Goal: Task Accomplishment & Management: Complete application form

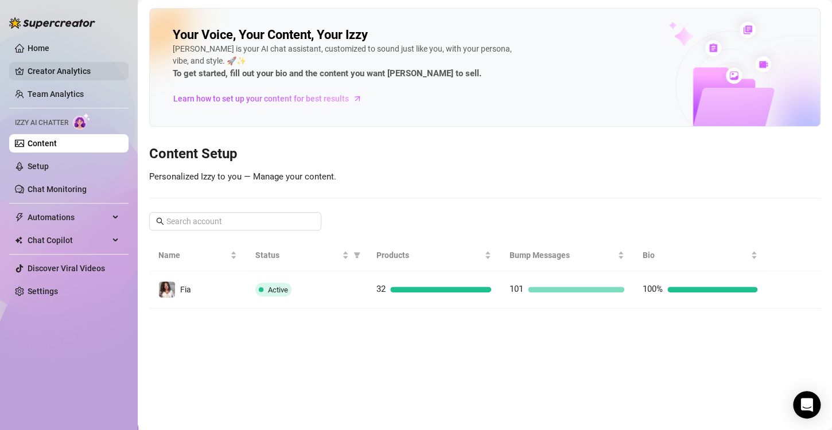
click at [63, 68] on link "Creator Analytics" at bounding box center [74, 71] width 92 height 18
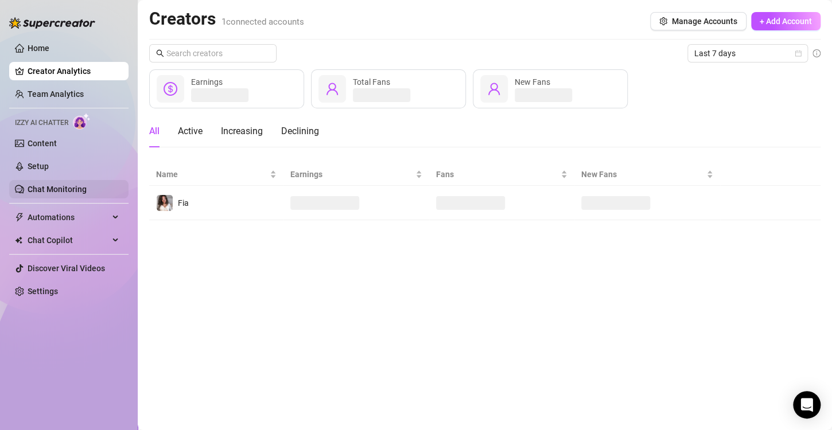
click at [71, 194] on link "Chat Monitoring" at bounding box center [57, 189] width 59 height 9
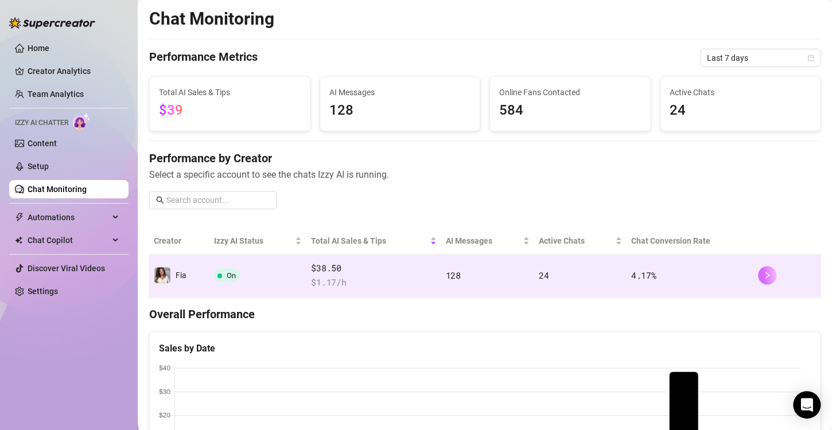
click at [758, 274] on button "button" at bounding box center [767, 275] width 18 height 18
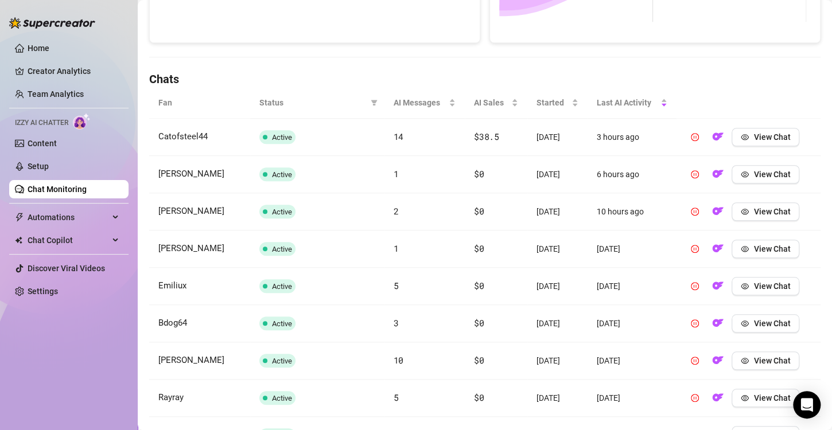
scroll to position [344, 0]
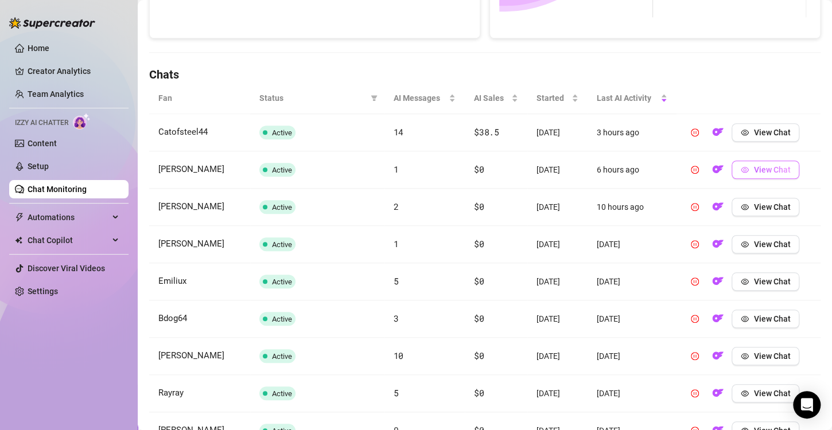
click at [756, 173] on span "View Chat" at bounding box center [772, 169] width 37 height 9
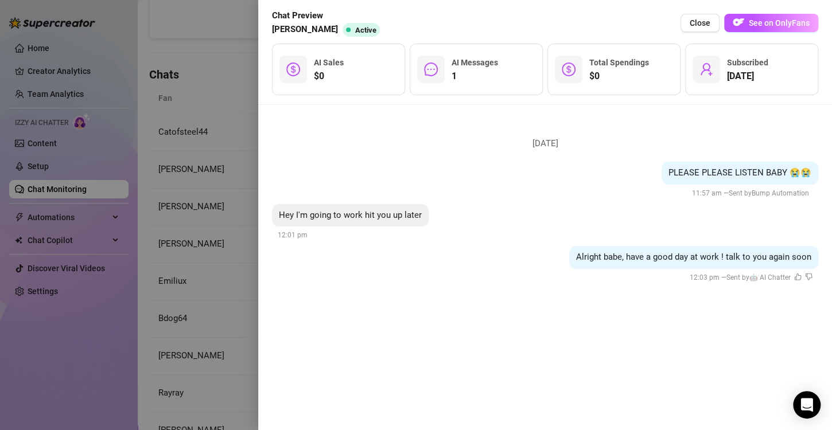
click at [204, 180] on div at bounding box center [416, 215] width 832 height 430
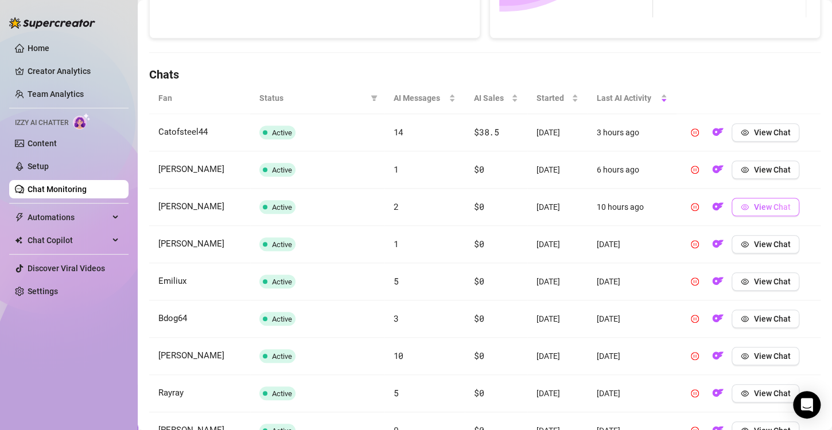
click at [755, 209] on span "View Chat" at bounding box center [772, 207] width 37 height 9
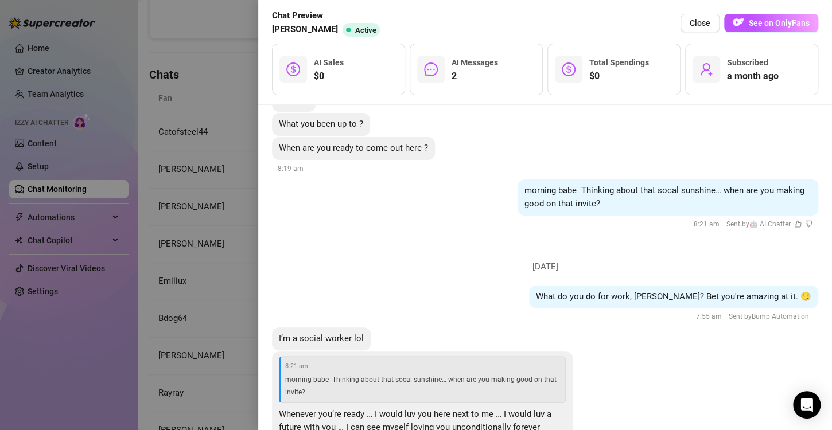
scroll to position [118, 0]
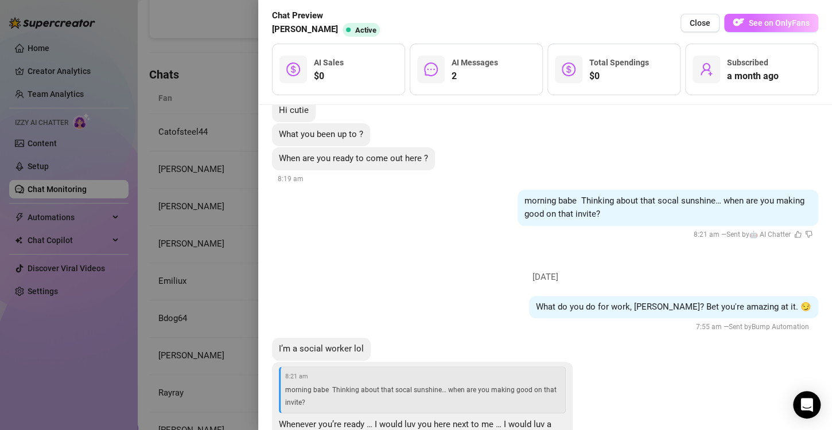
click at [740, 22] on img "button" at bounding box center [738, 22] width 11 height 11
click at [225, 115] on div at bounding box center [416, 215] width 832 height 430
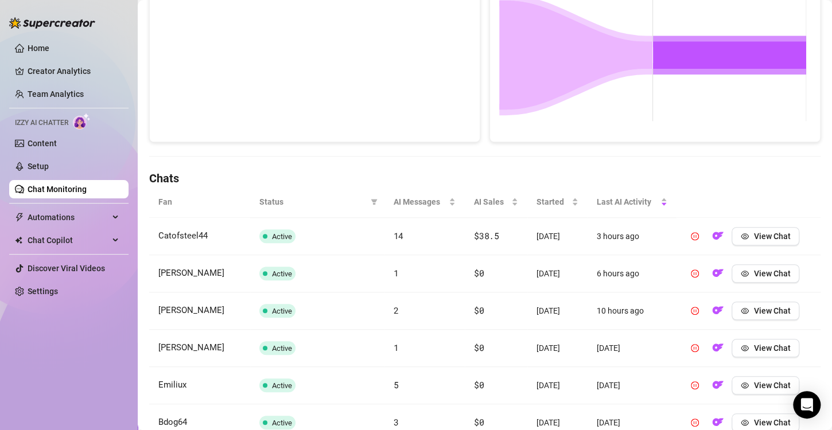
scroll to position [184, 0]
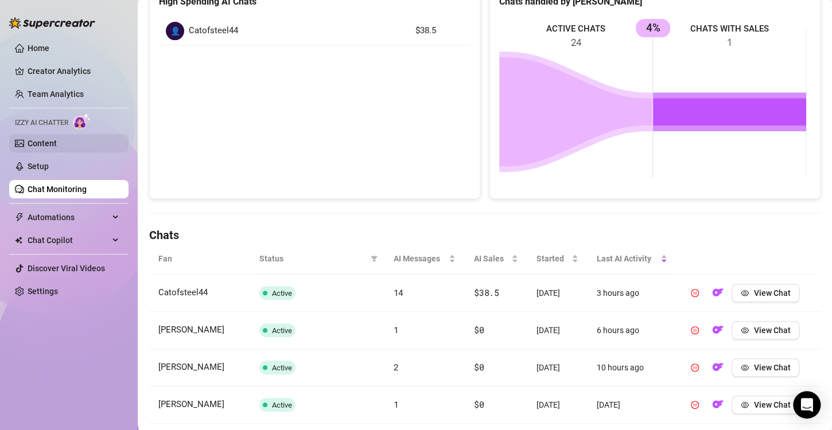
click at [57, 145] on link "Content" at bounding box center [42, 143] width 29 height 9
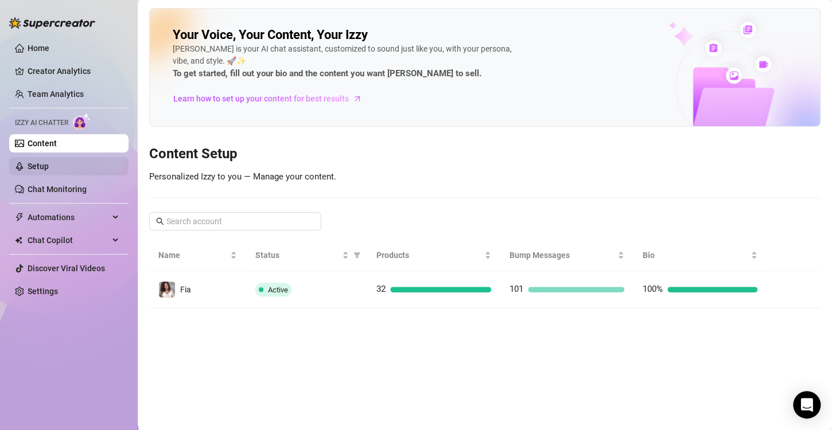
click at [49, 168] on link "Setup" at bounding box center [38, 166] width 21 height 9
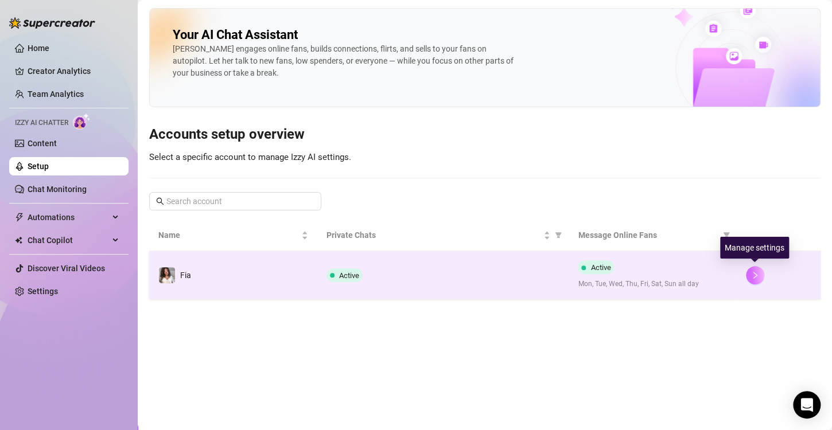
click at [759, 269] on button "button" at bounding box center [755, 275] width 18 height 18
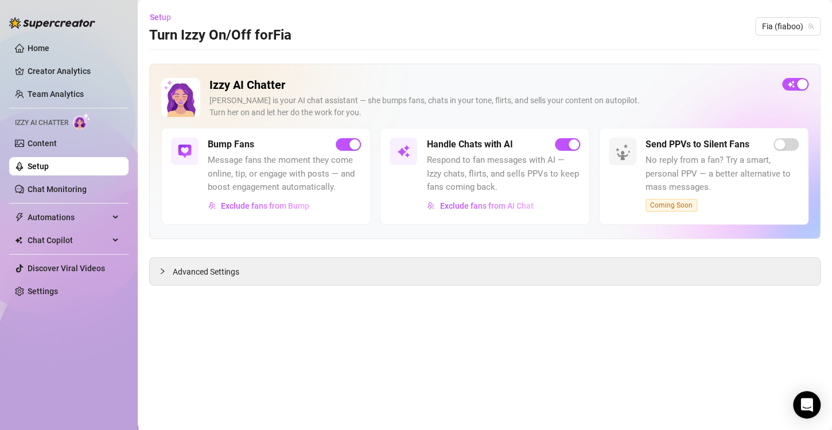
click at [98, 133] on ul "Home Creator Analytics Team Analytics Izzy AI Chatter Content Setup Chat Monito…" at bounding box center [68, 169] width 119 height 271
click at [57, 139] on link "Content" at bounding box center [42, 143] width 29 height 9
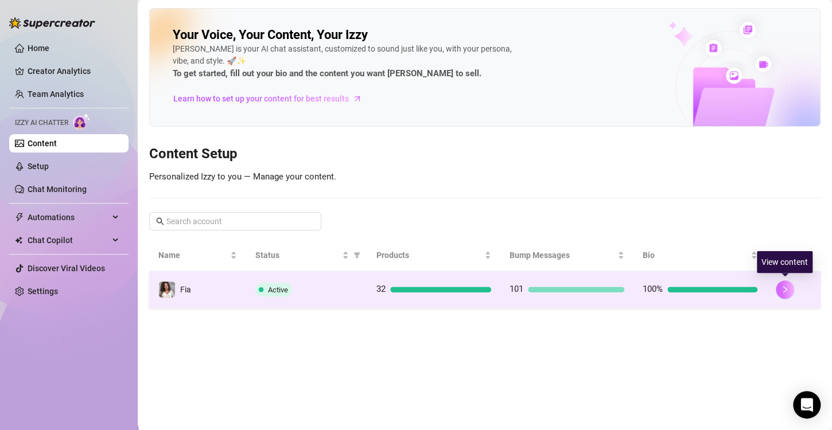
click at [783, 289] on icon "right" at bounding box center [785, 290] width 8 height 8
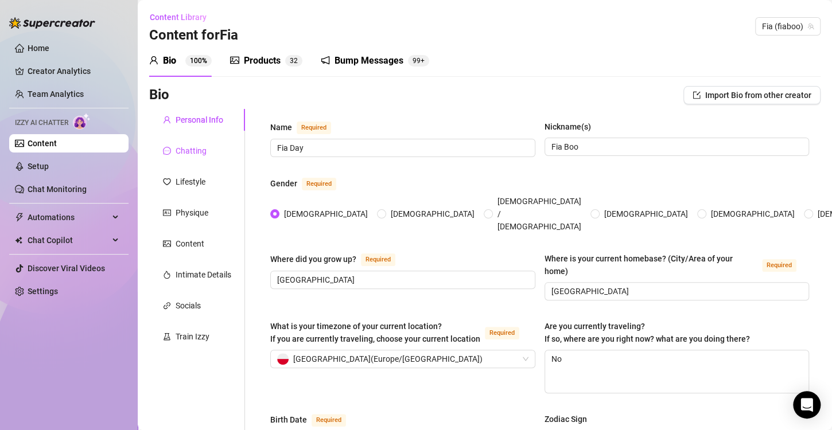
click at [199, 149] on div "Chatting" at bounding box center [191, 151] width 31 height 13
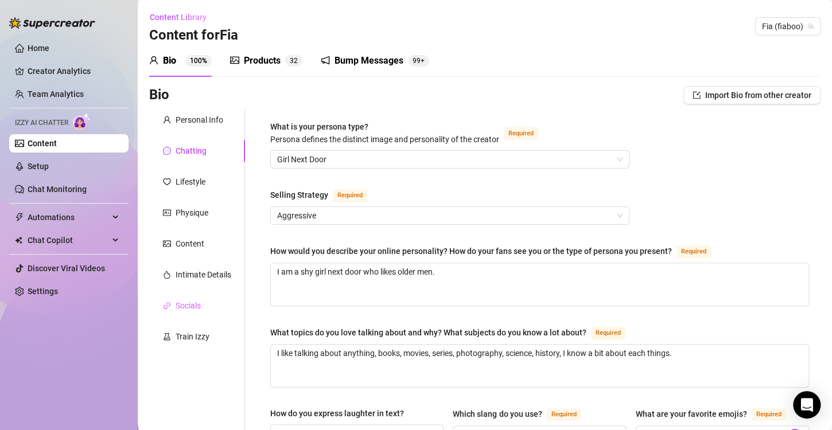
click at [219, 298] on div "Socials" at bounding box center [197, 306] width 96 height 22
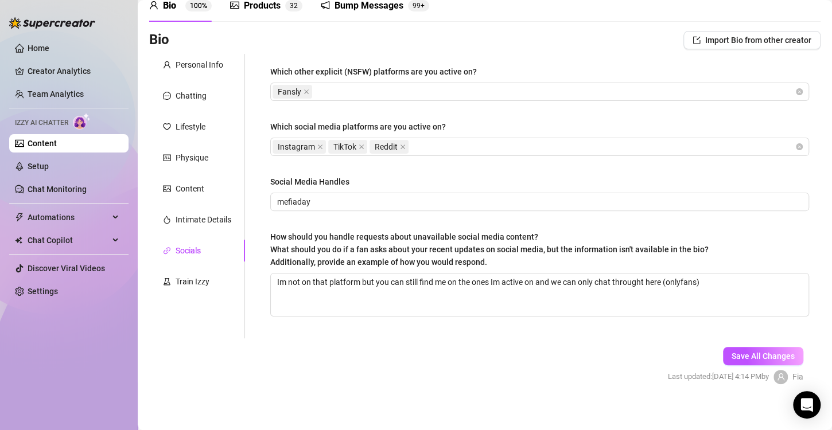
scroll to position [64, 0]
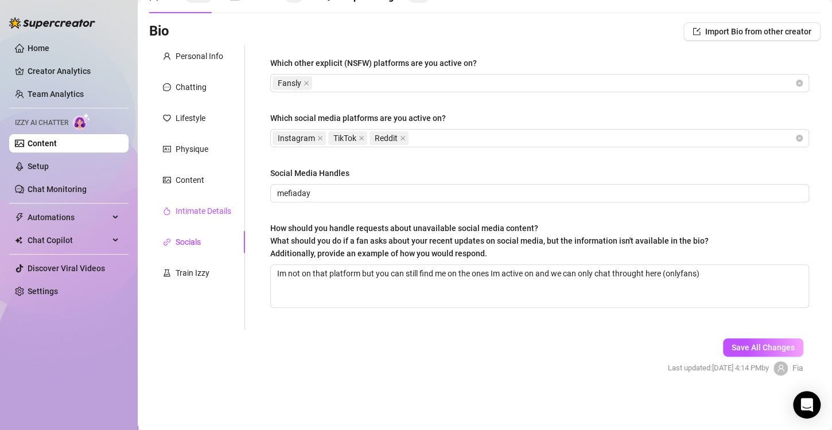
click at [215, 216] on div "Intimate Details" at bounding box center [204, 211] width 56 height 13
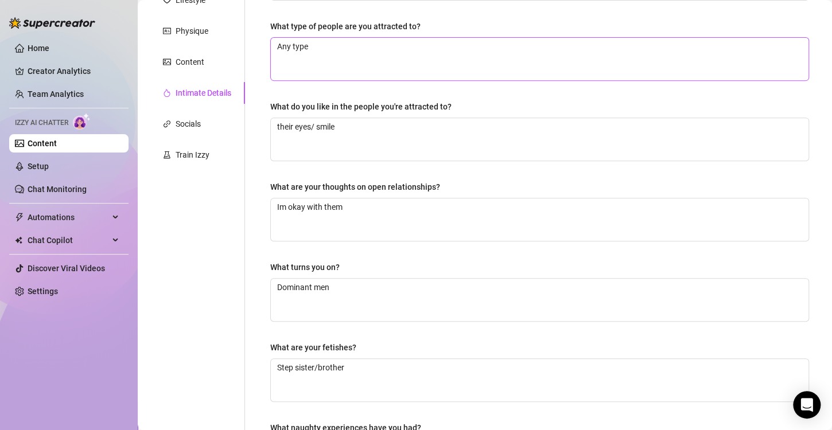
scroll to position [10, 0]
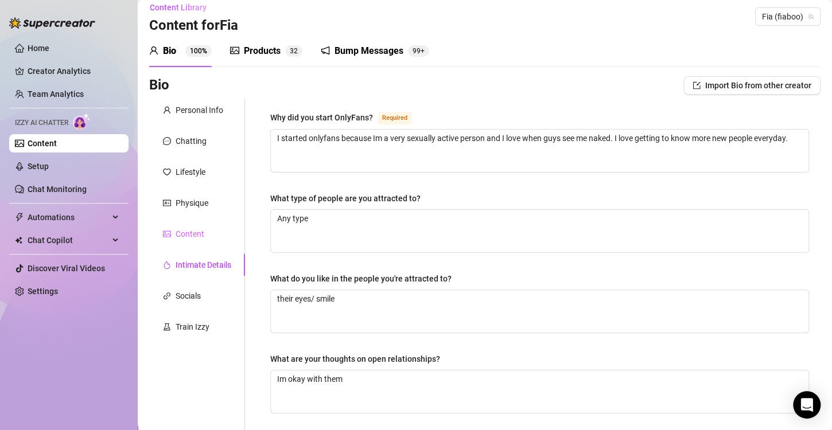
click at [226, 227] on div "Content" at bounding box center [197, 234] width 96 height 22
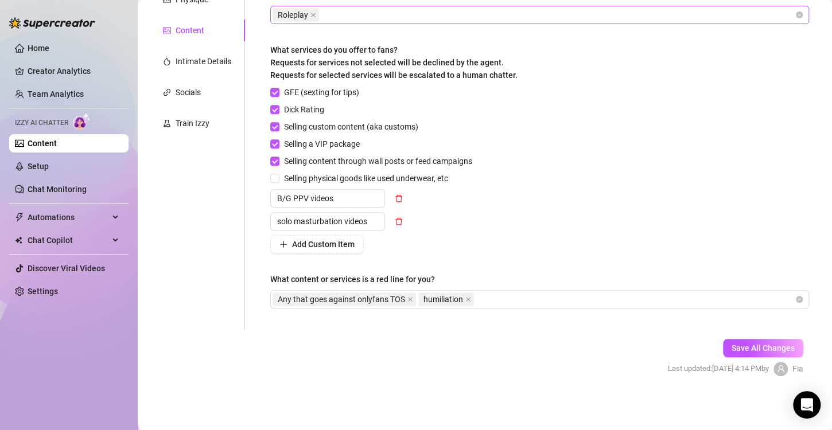
scroll to position [0, 0]
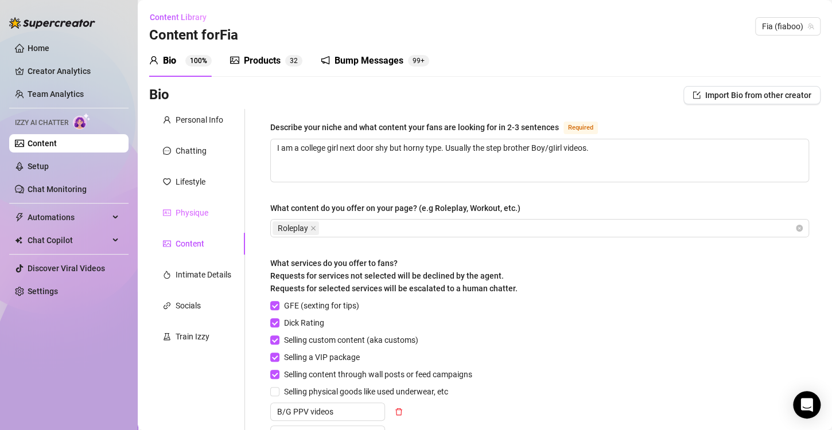
click at [172, 203] on div "Physique" at bounding box center [197, 213] width 96 height 22
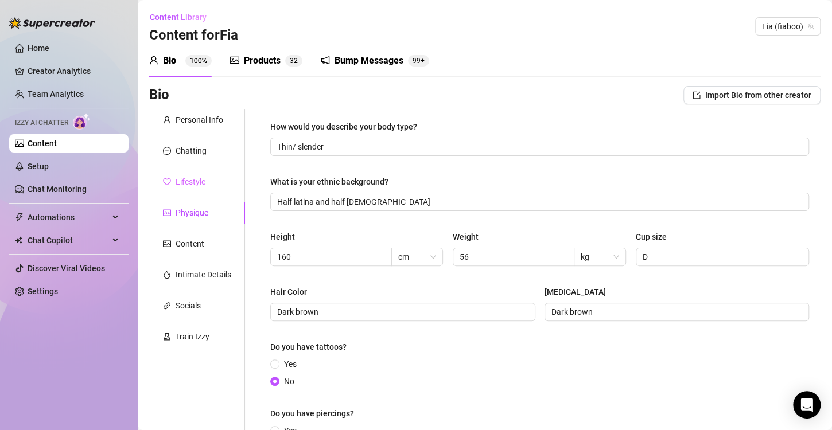
click at [219, 183] on div "Lifestyle" at bounding box center [197, 182] width 96 height 22
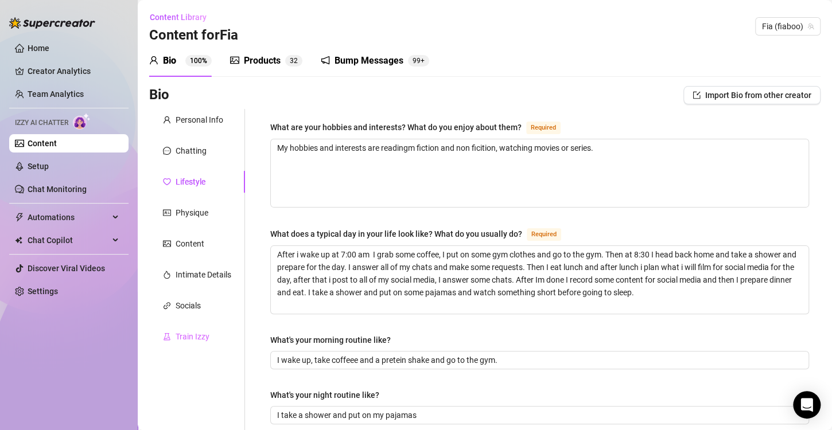
click at [172, 347] on div "Train Izzy" at bounding box center [197, 337] width 96 height 22
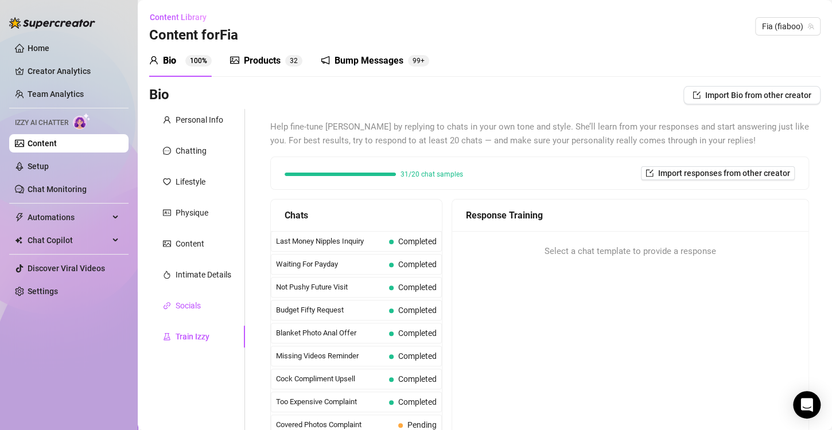
click at [193, 308] on div "Socials" at bounding box center [188, 306] width 25 height 13
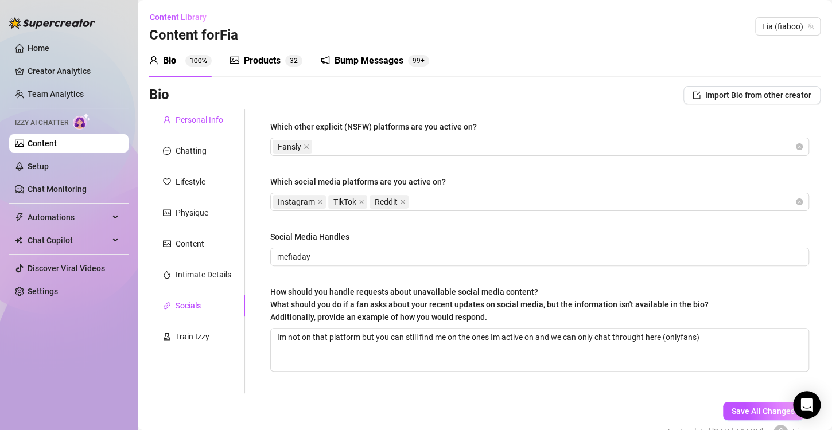
click at [211, 118] on div "Personal Info" at bounding box center [200, 120] width 48 height 13
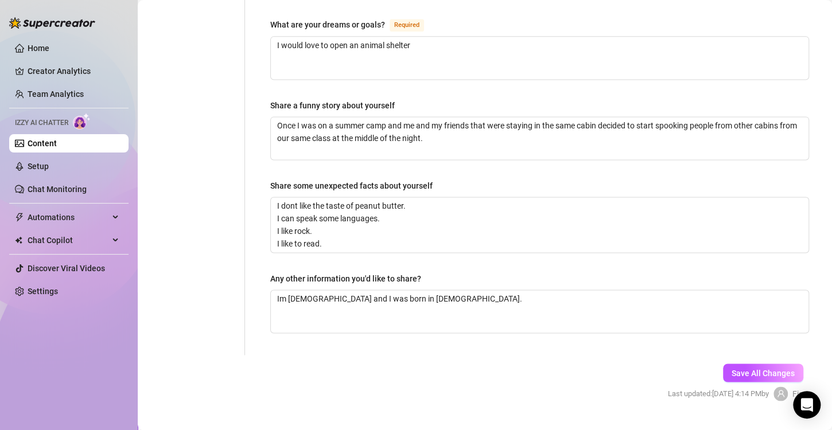
scroll to position [731, 0]
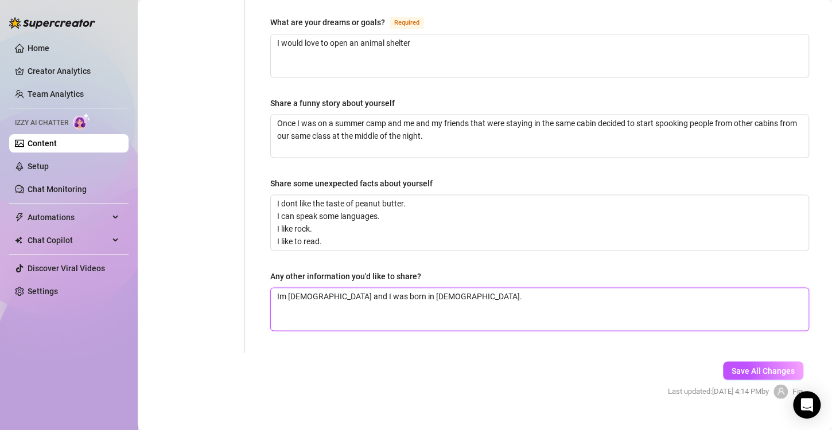
click at [547, 288] on textarea "Im [DEMOGRAPHIC_DATA] and I was born in [DEMOGRAPHIC_DATA]." at bounding box center [540, 309] width 538 height 42
click at [498, 288] on textarea "Im [DEMOGRAPHIC_DATA] and I was born in [DEMOGRAPHIC_DATA]." at bounding box center [540, 309] width 538 height 42
type textarea "Im [DEMOGRAPHIC_DATA] and I was born in [DEMOGRAPHIC_DATA]."
type textarea "Im [DEMOGRAPHIC_DATA] and I was born in [DEMOGRAPHIC_DATA]. I"
type textarea "Im [DEMOGRAPHIC_DATA] and I was born in [DEMOGRAPHIC_DATA]. Im"
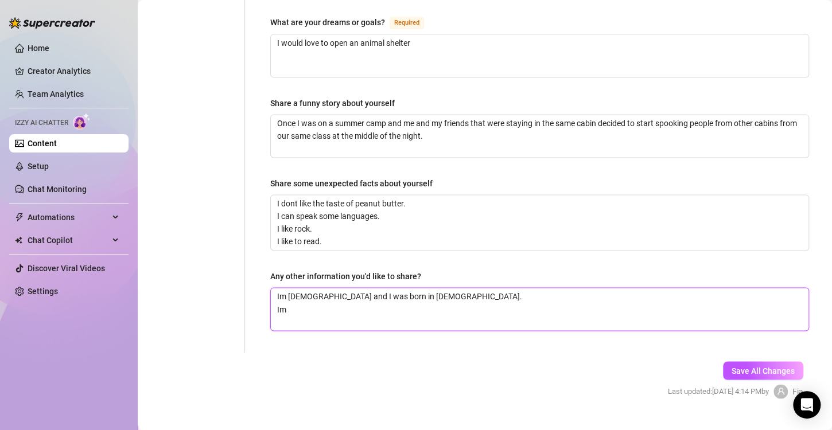
type textarea "Im [DEMOGRAPHIC_DATA] and I was born in [DEMOGRAPHIC_DATA]. Im"
type textarea "Im [DEMOGRAPHIC_DATA] and I was born in [DEMOGRAPHIC_DATA]. Im n"
type textarea "Im [DEMOGRAPHIC_DATA] and I was born in [DEMOGRAPHIC_DATA]. Im no"
type textarea "Im [DEMOGRAPHIC_DATA] and I was born in [DEMOGRAPHIC_DATA]. Im not"
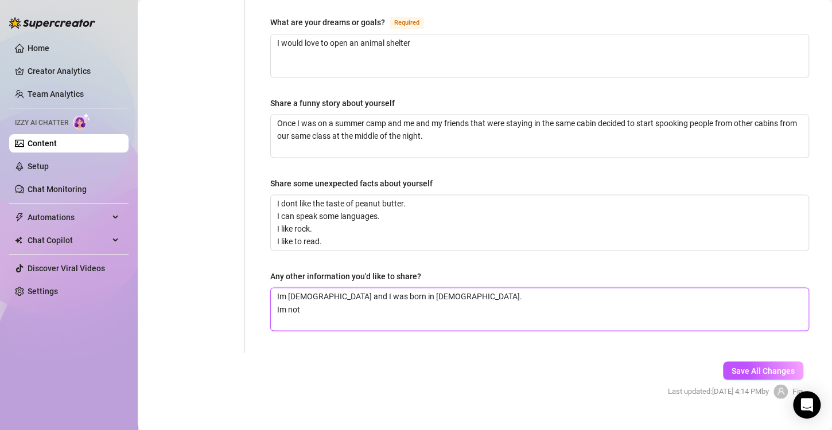
type textarea "Im [DEMOGRAPHIC_DATA] and I was born in [DEMOGRAPHIC_DATA]. Im not i"
type textarea "Im [DEMOGRAPHIC_DATA] and I was born in [DEMOGRAPHIC_DATA]. Im not in"
type textarea "Im [DEMOGRAPHIC_DATA] and I was born in [DEMOGRAPHIC_DATA]. Im not int"
type textarea "Im [DEMOGRAPHIC_DATA] and I was born in [DEMOGRAPHIC_DATA]. Im not inte"
type textarea "Im [DEMOGRAPHIC_DATA] and I was born in [DEMOGRAPHIC_DATA]. Im not inter"
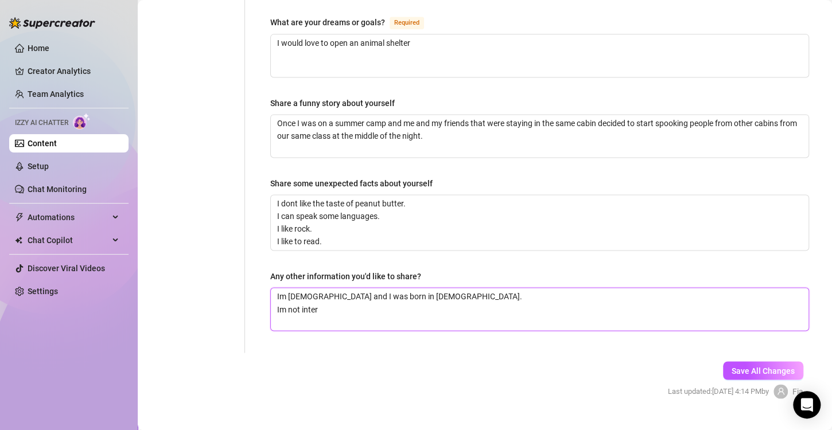
type textarea "Im [DEMOGRAPHIC_DATA] and I was born in [DEMOGRAPHIC_DATA]. Im not intere"
type textarea "Im [DEMOGRAPHIC_DATA] and I was born in [DEMOGRAPHIC_DATA]. Im not interes"
type textarea "Im [DEMOGRAPHIC_DATA] and I was born in [DEMOGRAPHIC_DATA]. Im not interest"
type textarea "Im [DEMOGRAPHIC_DATA] and I was born in [DEMOGRAPHIC_DATA]. Im not intereste"
type textarea "Im [DEMOGRAPHIC_DATA] and I was born in [DEMOGRAPHIC_DATA]. Im not interested"
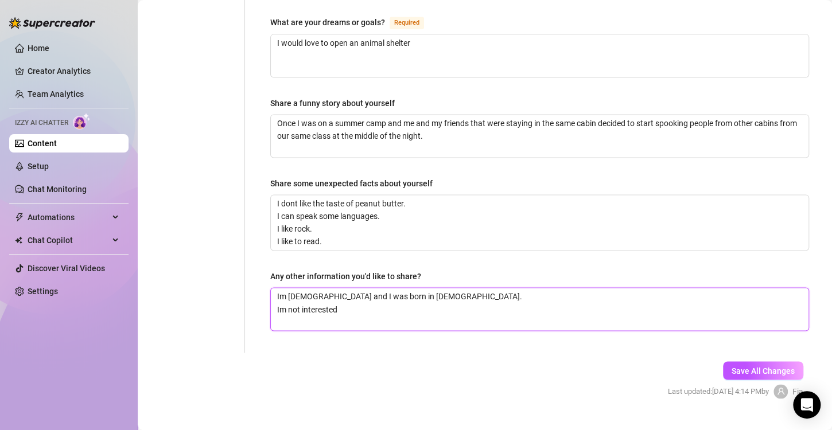
type textarea "Im [DEMOGRAPHIC_DATA] and I was born in [DEMOGRAPHIC_DATA]. Im not interested"
type textarea "Im [DEMOGRAPHIC_DATA] and I was born in [DEMOGRAPHIC_DATA]. Im not interested i"
type textarea "Im [DEMOGRAPHIC_DATA] and I was born in [DEMOGRAPHIC_DATA]. Im not interested in"
type textarea "Im [DEMOGRAPHIC_DATA] and I was born in [DEMOGRAPHIC_DATA]. Im not interested i…"
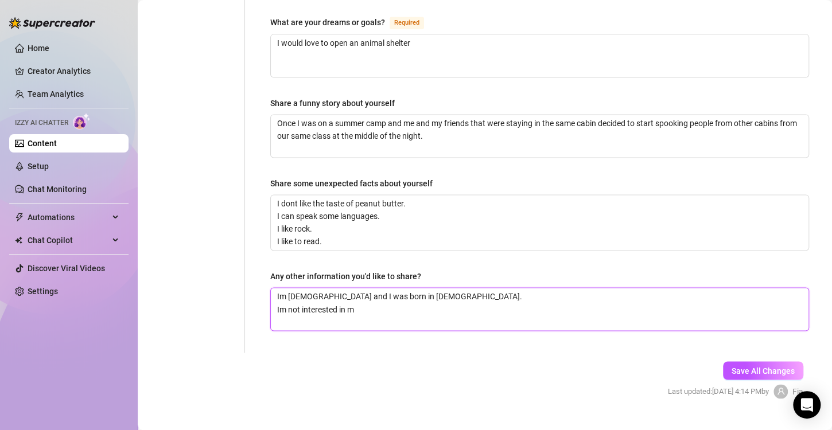
type textarea "Im [DEMOGRAPHIC_DATA] and I was born in [DEMOGRAPHIC_DATA]. Im not interested i…"
type textarea "Im [DEMOGRAPHIC_DATA] and I was born in [DEMOGRAPHIC_DATA]. Im not interested in"
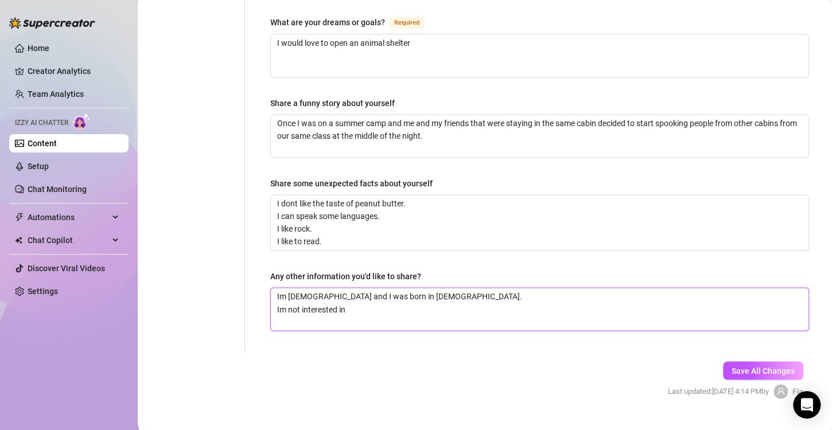
type textarea "Im [DEMOGRAPHIC_DATA] and I was born in [DEMOGRAPHIC_DATA]. Im not interested i…"
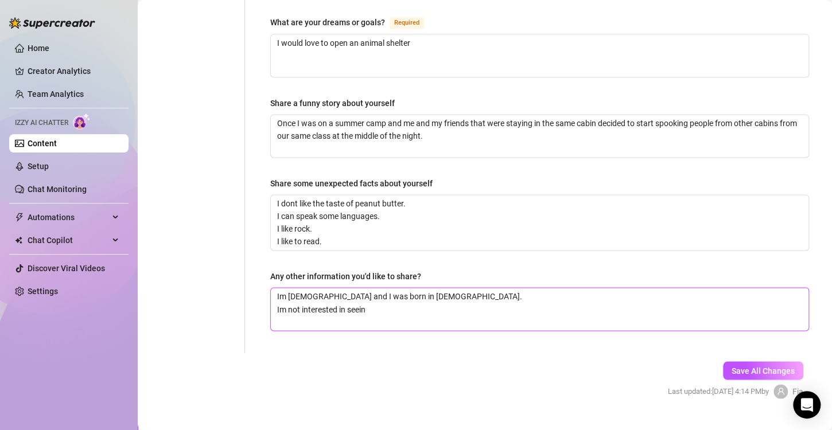
type textarea "Im [DEMOGRAPHIC_DATA] and I was born in [DEMOGRAPHIC_DATA]. Im not interested i…"
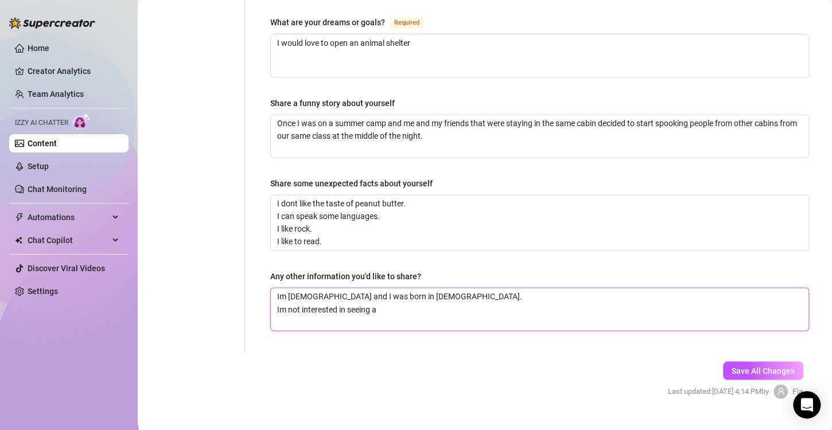
type textarea "Im [DEMOGRAPHIC_DATA] and I was born in [DEMOGRAPHIC_DATA]. Im not interested i…"
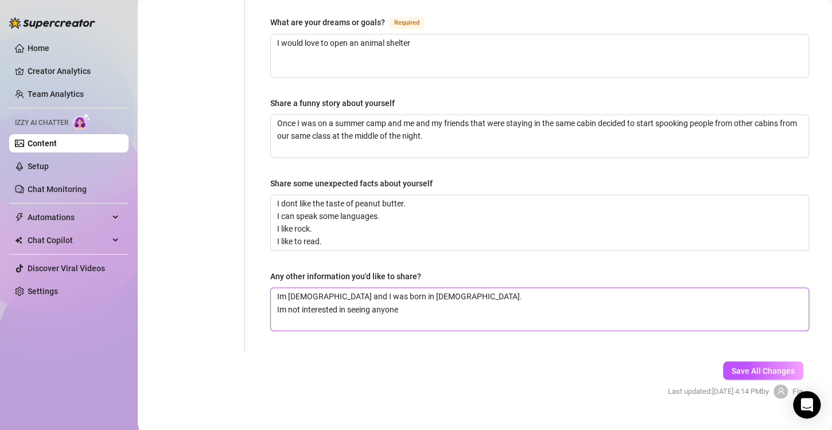
type textarea "Im [DEMOGRAPHIC_DATA] and I was born in [DEMOGRAPHIC_DATA]. Im not interested i…"
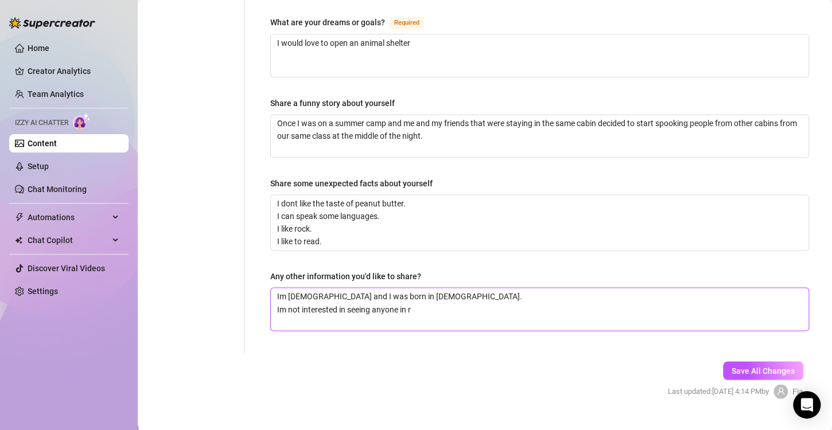
type textarea "Im [DEMOGRAPHIC_DATA] and I was born in [DEMOGRAPHIC_DATA]. Im not interested i…"
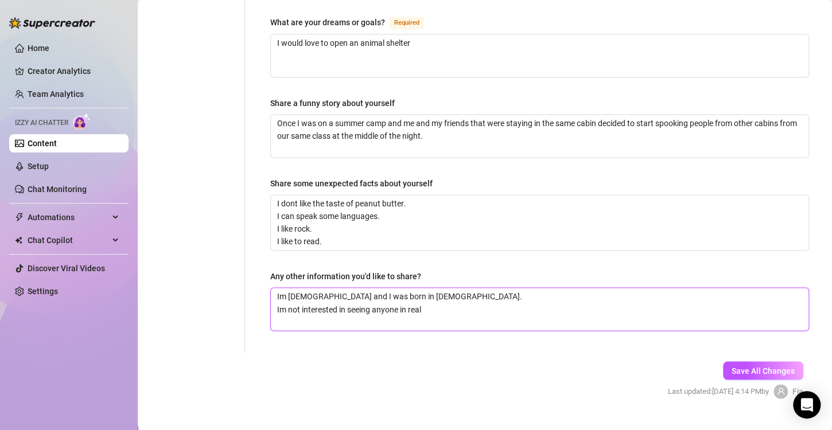
type textarea "Im [DEMOGRAPHIC_DATA] and I was born in [DEMOGRAPHIC_DATA]. Im not interested i…"
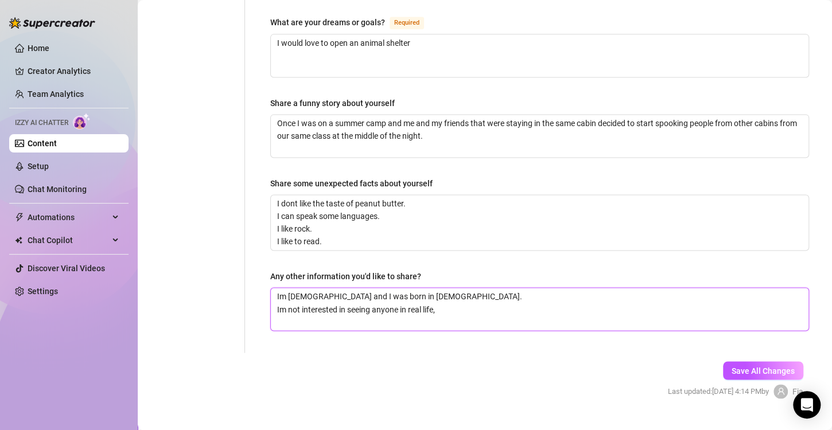
type textarea "Im [DEMOGRAPHIC_DATA] and I was born in [DEMOGRAPHIC_DATA]. Im not interested i…"
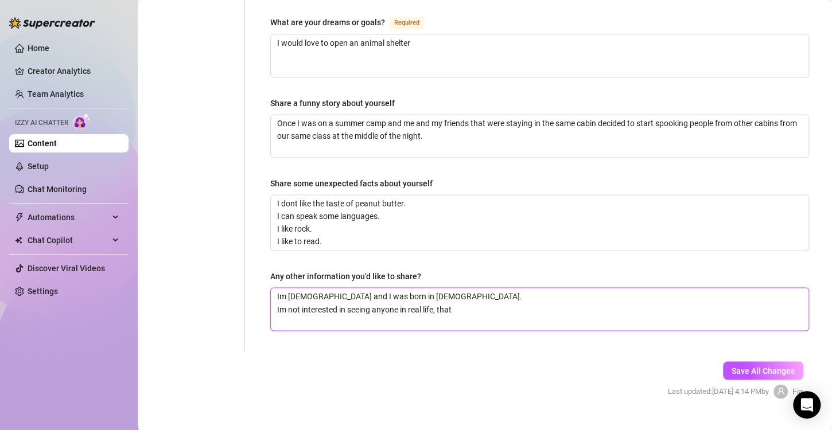
type textarea "Im [DEMOGRAPHIC_DATA] and I was born in [DEMOGRAPHIC_DATA]. Im not interested i…"
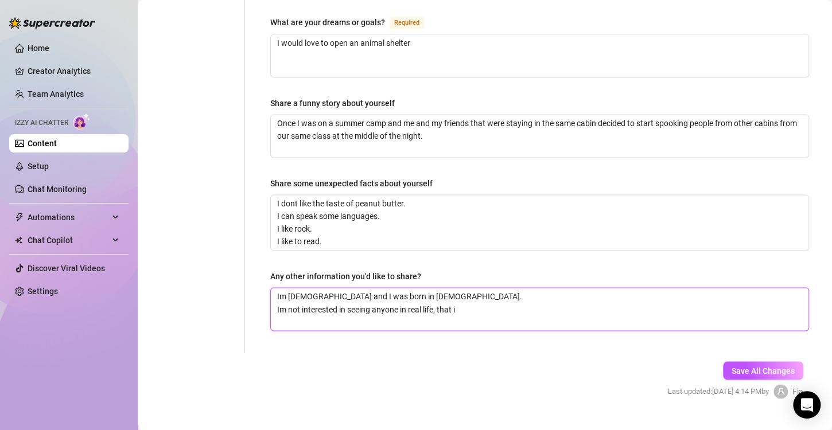
type textarea "Im [DEMOGRAPHIC_DATA] and I was born in [DEMOGRAPHIC_DATA]. Im not interested i…"
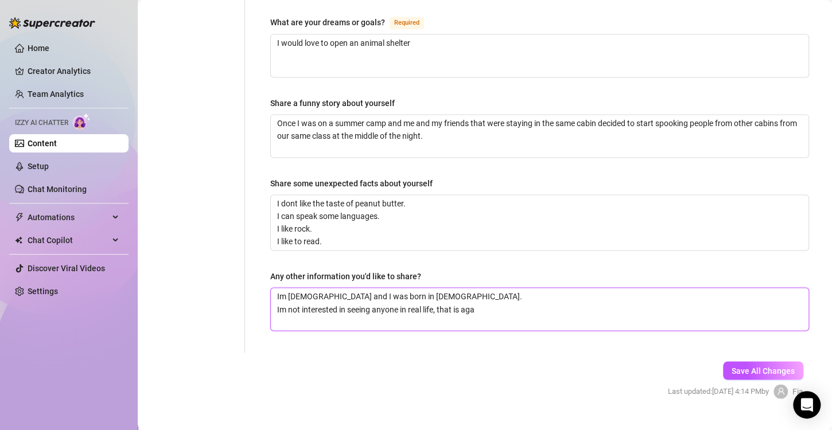
type textarea "Im [DEMOGRAPHIC_DATA] and I was born in [DEMOGRAPHIC_DATA]. Im not interested i…"
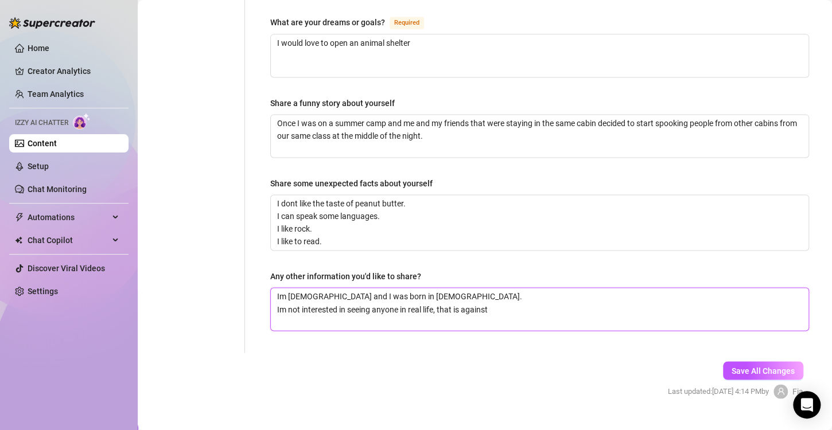
type textarea "Im [DEMOGRAPHIC_DATA] and I was born in [DEMOGRAPHIC_DATA]. Im not interested i…"
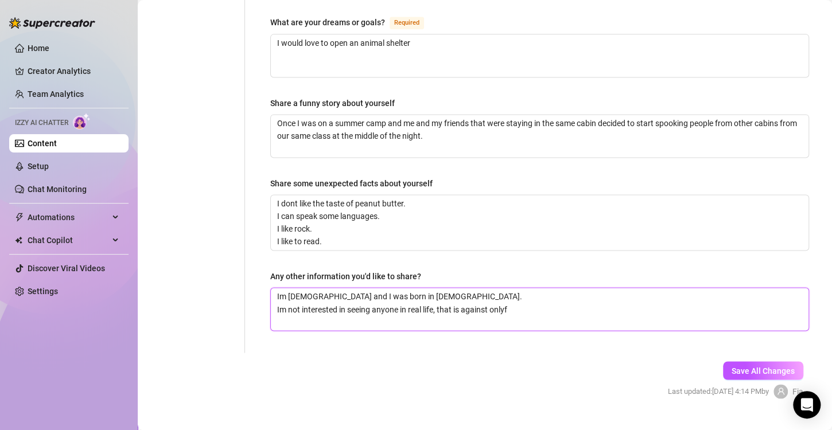
type textarea "Im [DEMOGRAPHIC_DATA] and I was born in [DEMOGRAPHIC_DATA]. Im not interested i…"
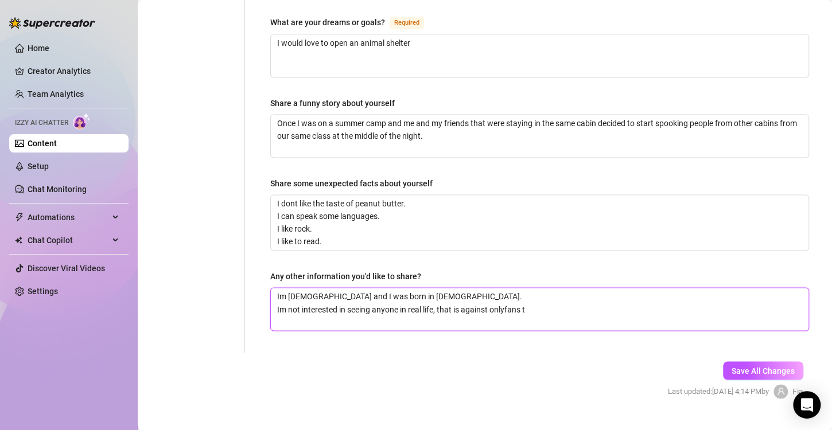
type textarea "Im [DEMOGRAPHIC_DATA] and I was born in [DEMOGRAPHIC_DATA]. Im not interested i…"
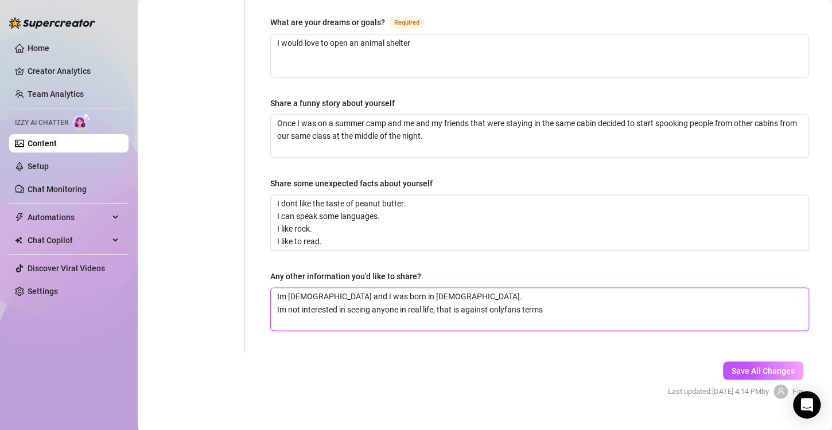
type textarea "Im [DEMOGRAPHIC_DATA] and I was born in [DEMOGRAPHIC_DATA]. Im not interested i…"
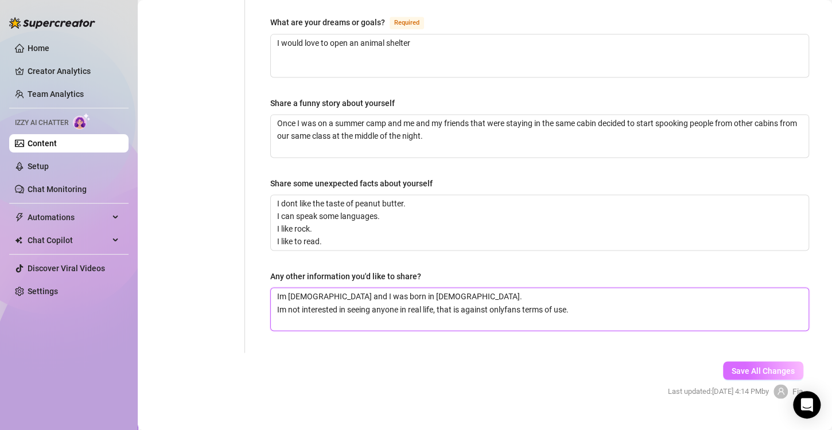
type textarea "Im [DEMOGRAPHIC_DATA] and I was born in [DEMOGRAPHIC_DATA]. Im not interested i…"
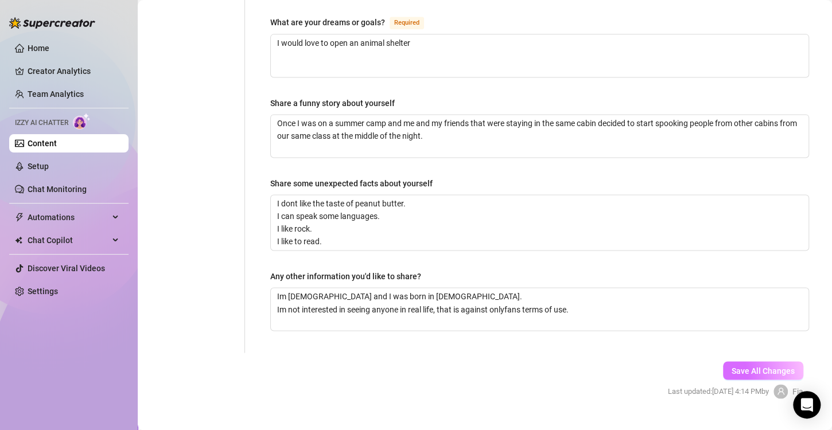
click at [750, 366] on span "Save All Changes" at bounding box center [763, 370] width 63 height 9
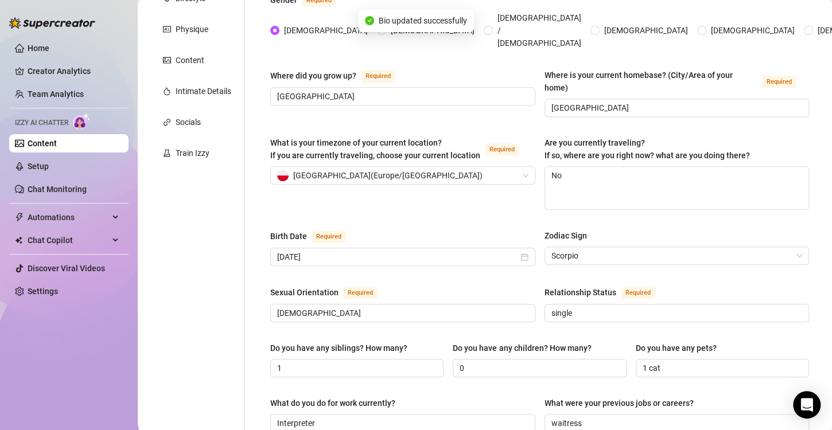
scroll to position [42, 0]
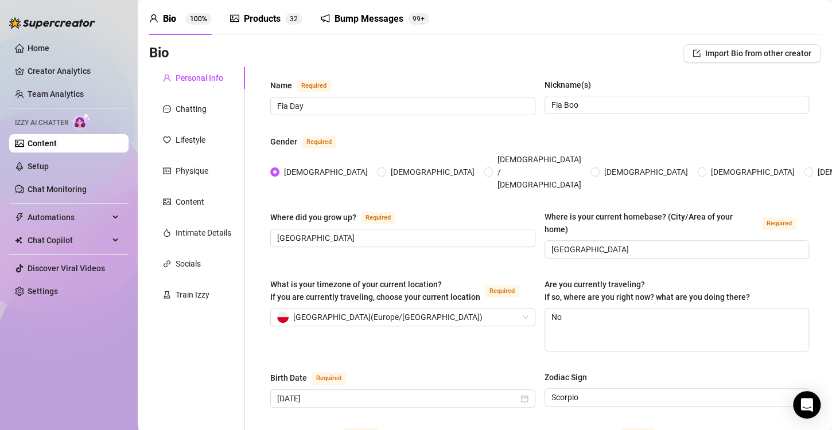
click at [234, 28] on div "Products 3 2" at bounding box center [266, 19] width 72 height 32
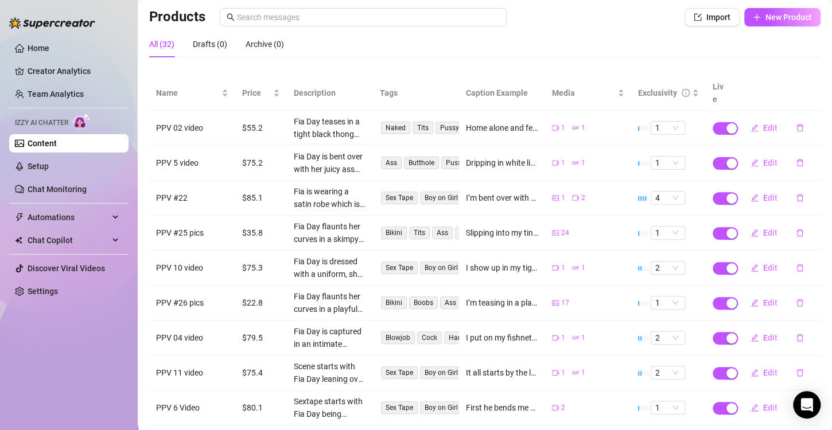
scroll to position [115, 0]
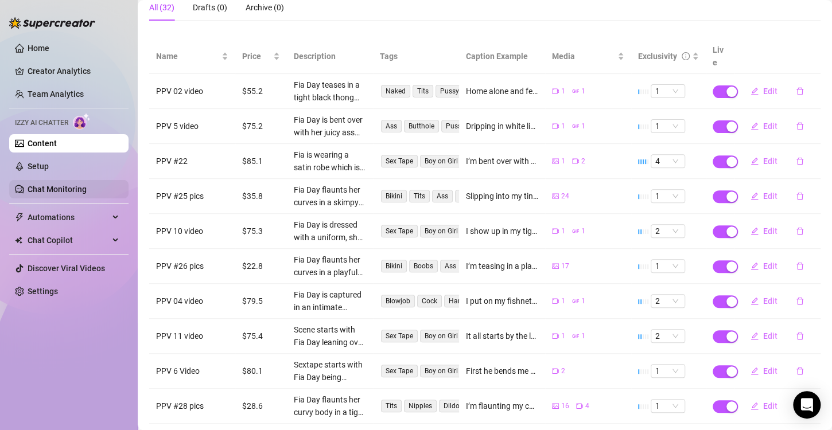
click at [45, 185] on link "Chat Monitoring" at bounding box center [57, 189] width 59 height 9
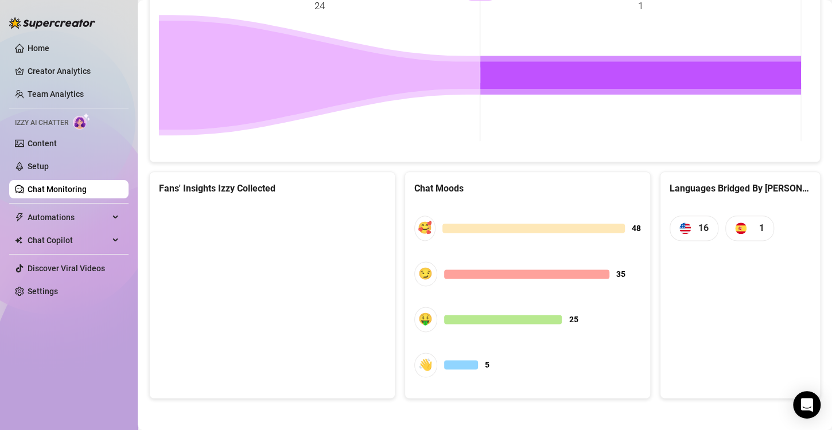
scroll to position [551, 0]
click at [811, 404] on icon "Open Intercom Messenger" at bounding box center [806, 405] width 13 height 15
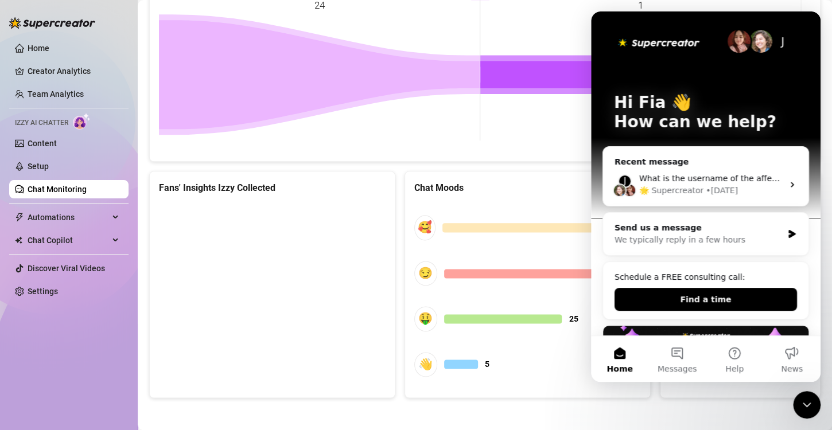
scroll to position [0, 0]
click at [680, 234] on div "We typically reply in a few hours" at bounding box center [699, 240] width 168 height 12
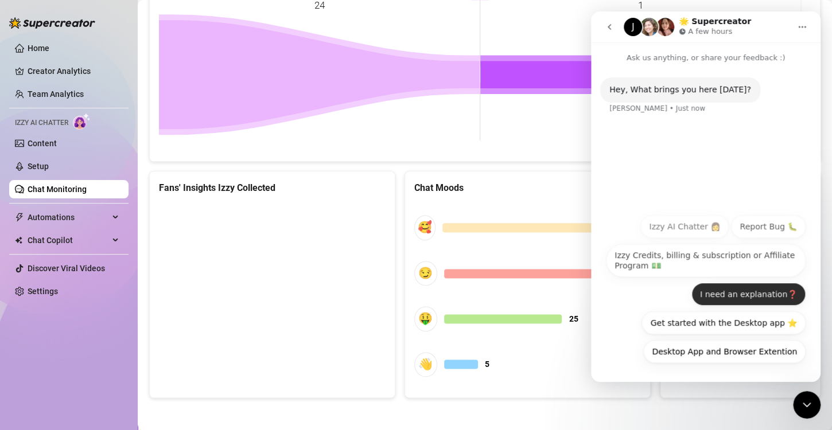
click at [752, 305] on button "I need an explanation❓" at bounding box center [749, 294] width 114 height 23
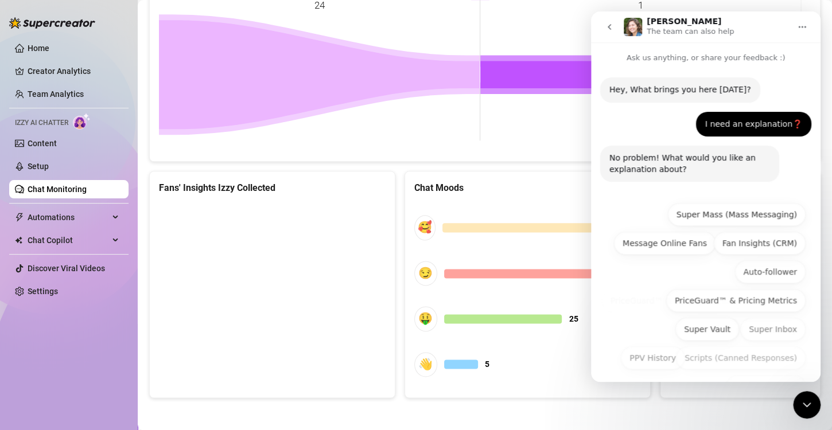
scroll to position [35, 0]
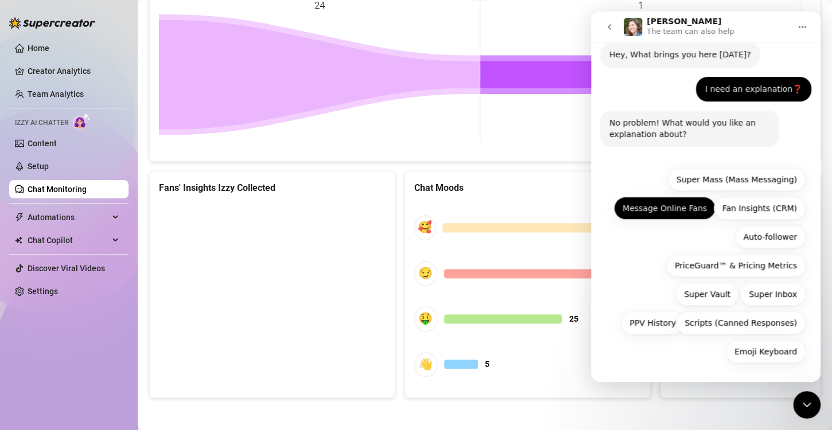
click at [662, 209] on button "Message Online Fans" at bounding box center [665, 208] width 102 height 23
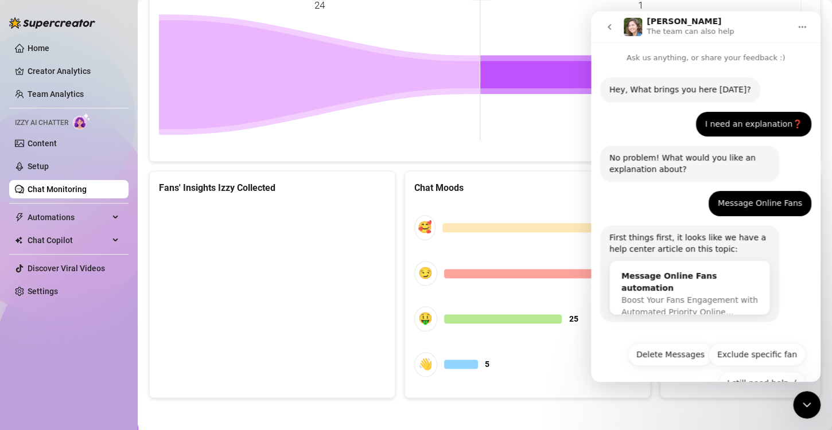
scroll to position [32, 0]
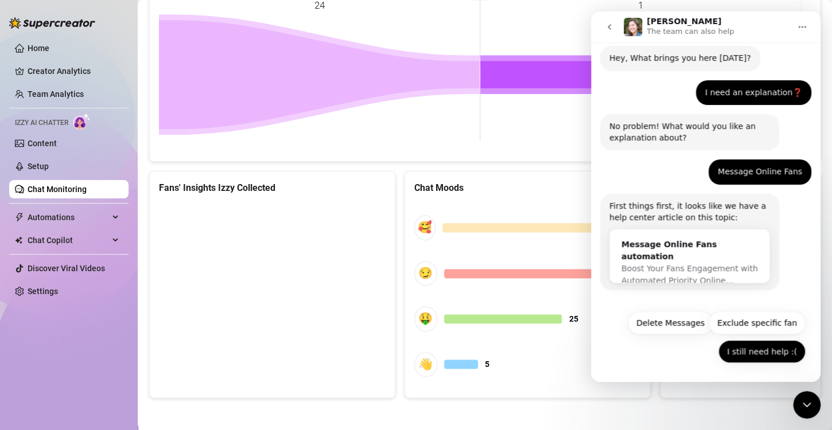
click at [751, 358] on button "I still need help :(" at bounding box center [762, 351] width 87 height 23
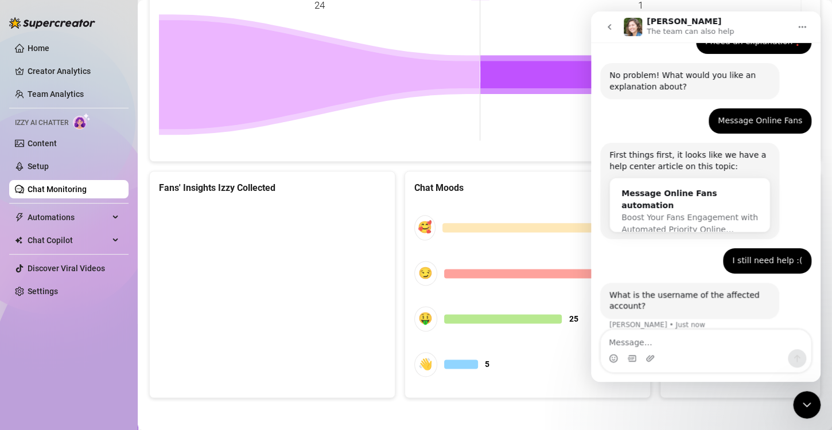
scroll to position [96, 0]
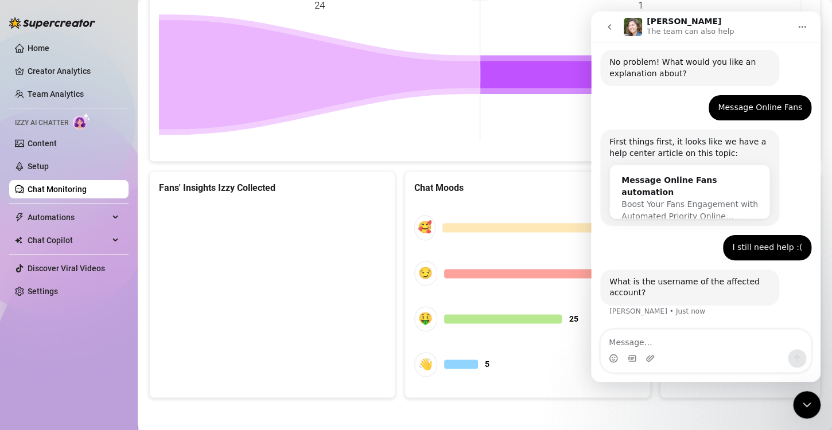
click at [710, 336] on textarea "Message…" at bounding box center [706, 340] width 210 height 20
type textarea "@fiaboo"
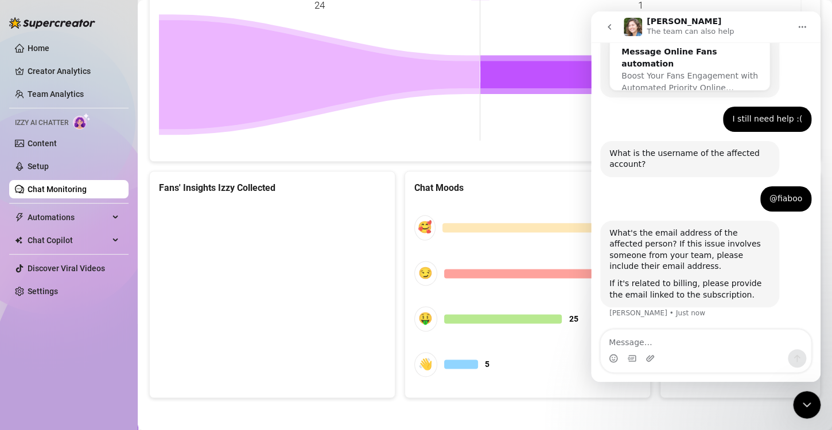
scroll to position [226, 0]
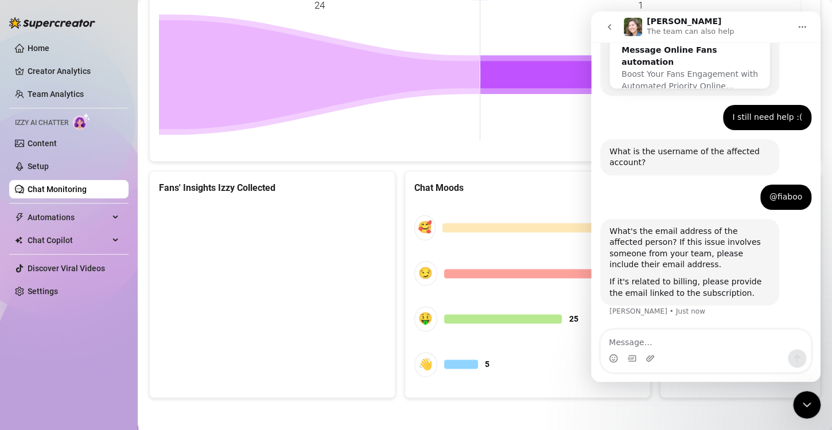
click at [726, 337] on textarea "Message…" at bounding box center [706, 340] width 210 height 20
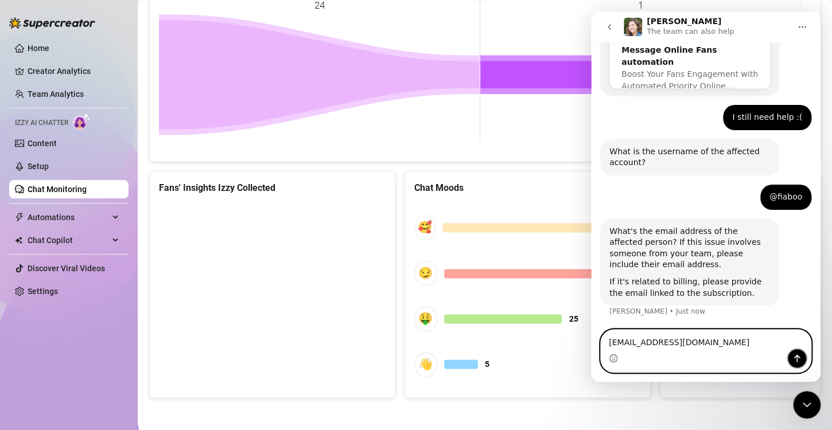
click at [801, 356] on icon "Send a message…" at bounding box center [797, 358] width 9 height 9
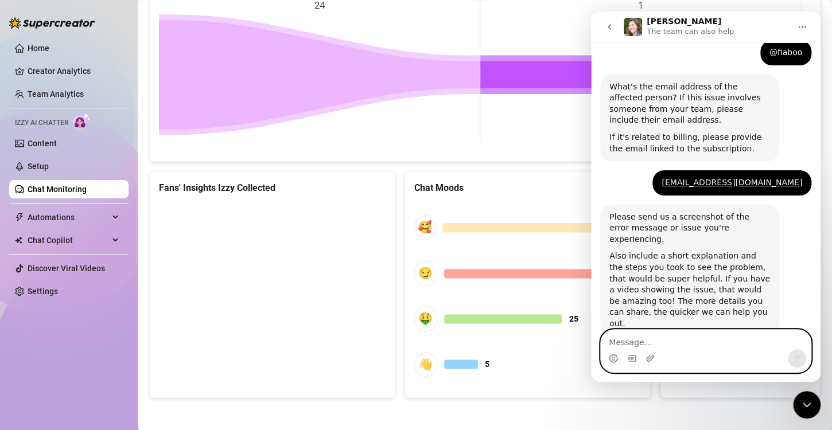
scroll to position [379, 0]
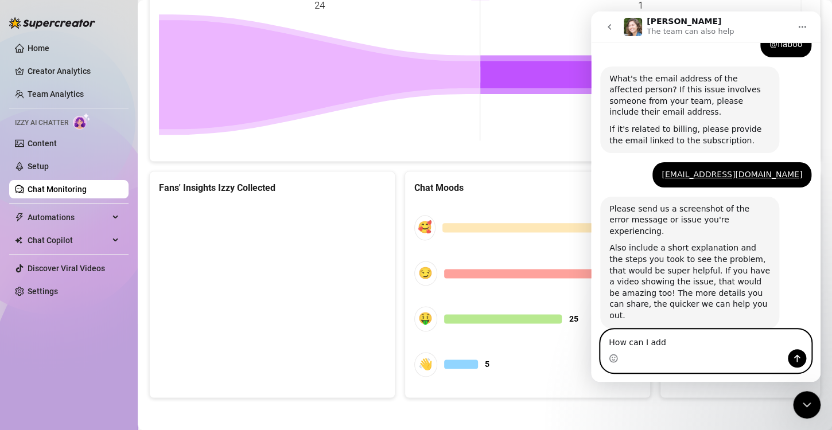
click at [701, 337] on textarea "How can I add" at bounding box center [706, 340] width 210 height 20
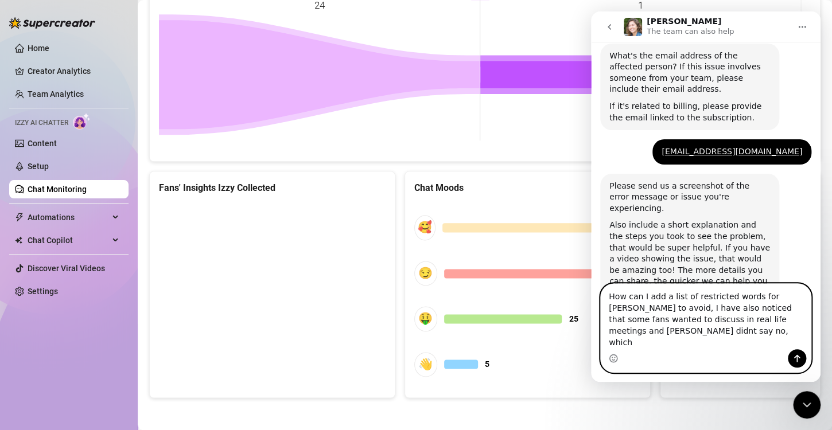
scroll to position [413, 0]
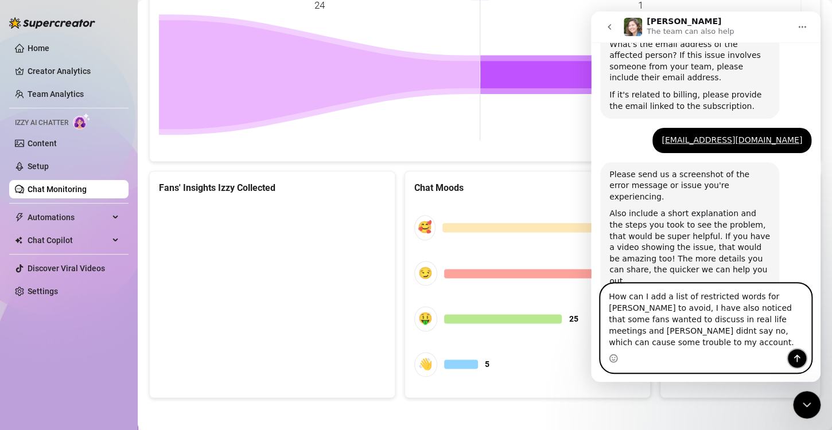
click at [797, 360] on icon "Send a message…" at bounding box center [797, 358] width 6 height 7
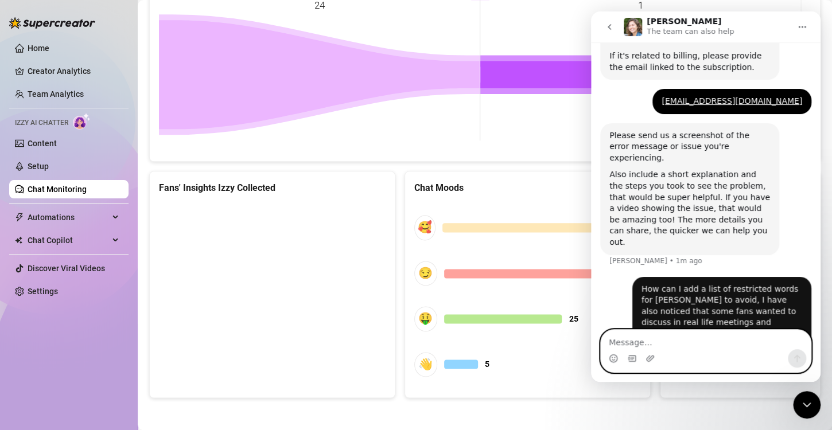
scroll to position [458, 0]
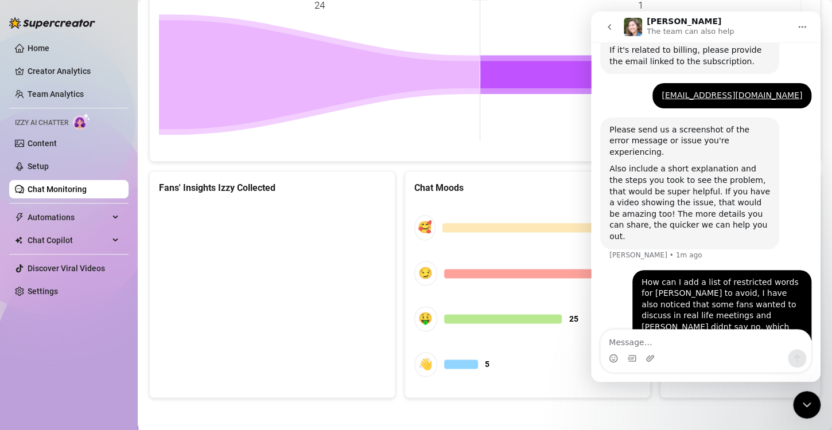
click at [806, 411] on icon "Close Intercom Messenger" at bounding box center [807, 405] width 14 height 14
